Goal: Navigation & Orientation: Find specific page/section

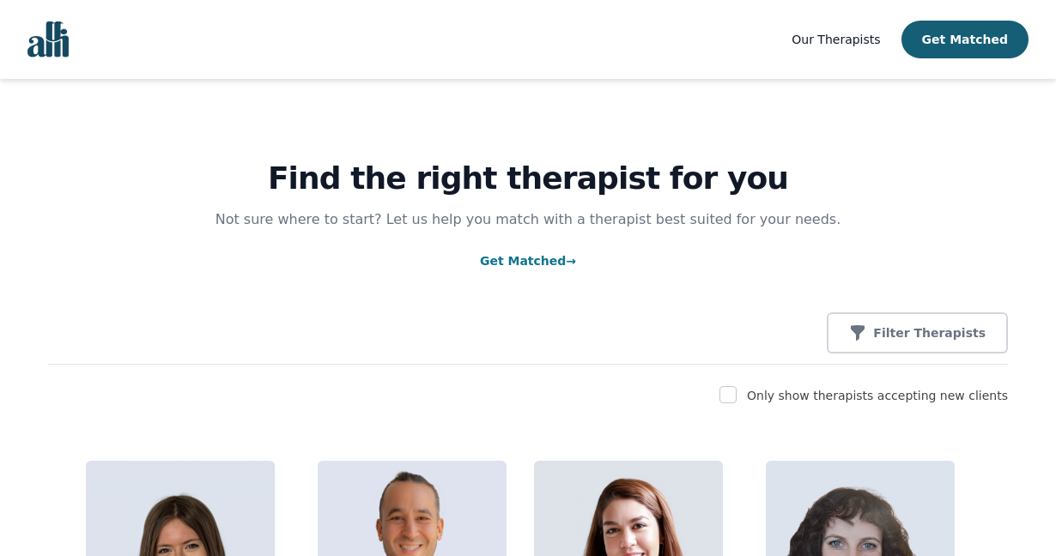
scroll to position [4112, 0]
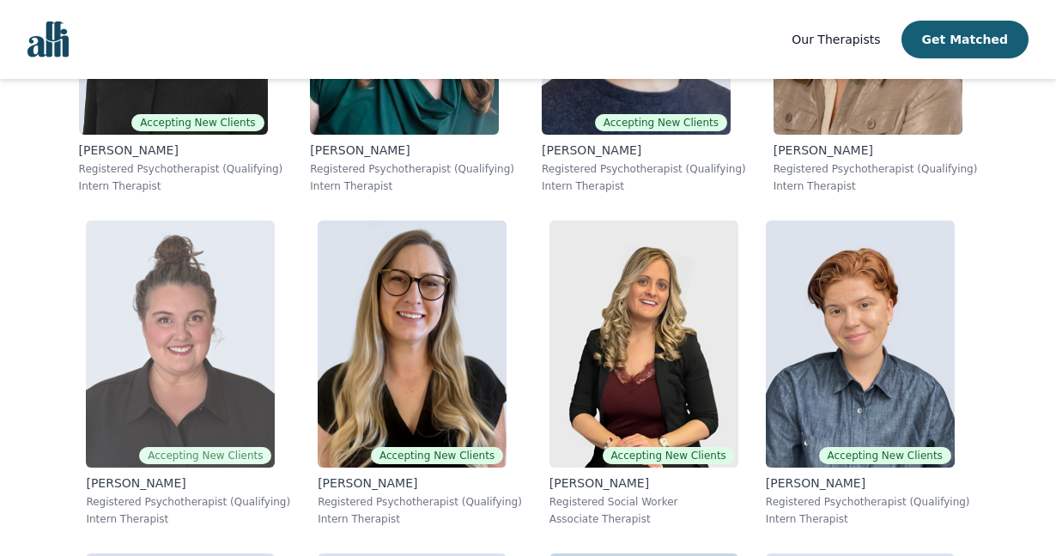
scroll to position [4568, 0]
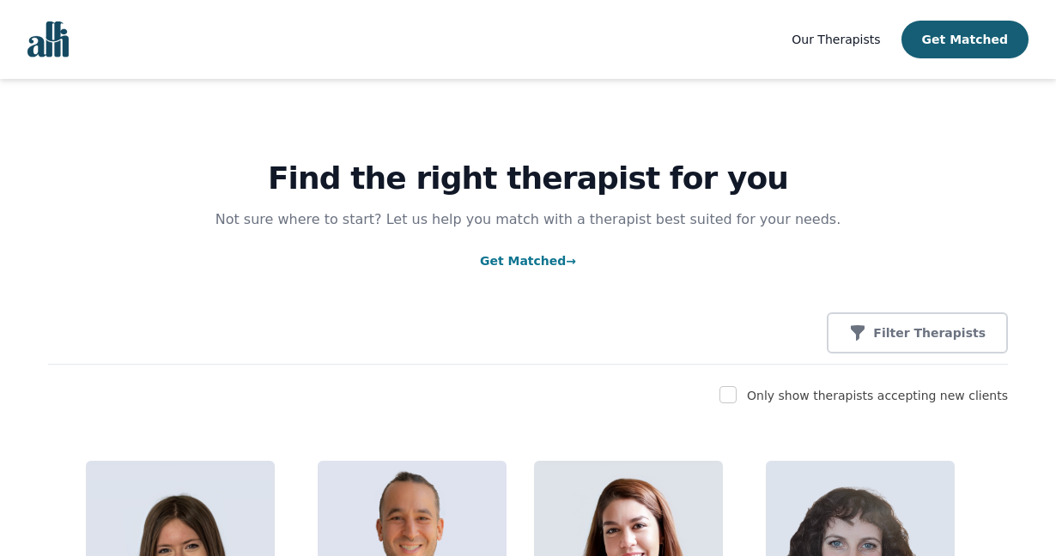
scroll to position [4568, 0]
